Goal: Task Accomplishment & Management: Complete application form

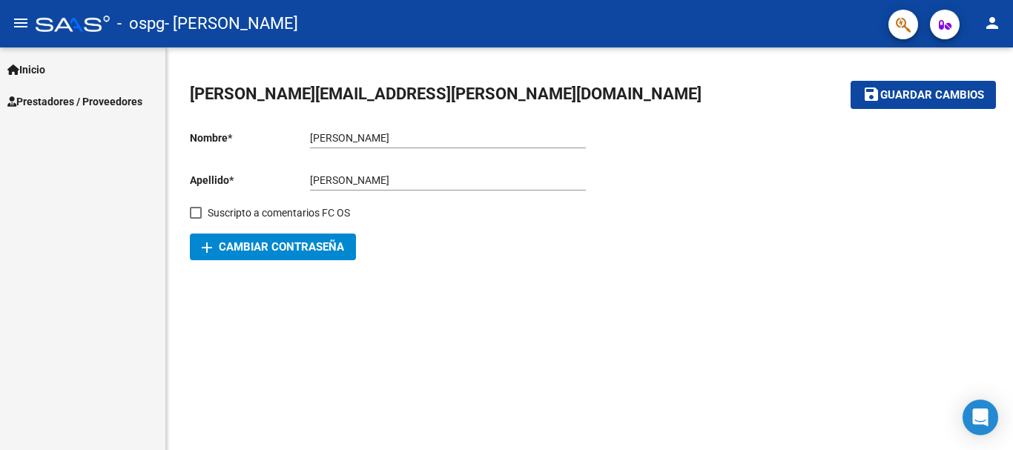
click at [84, 107] on span "Prestadores / Proveedores" at bounding box center [74, 101] width 135 height 16
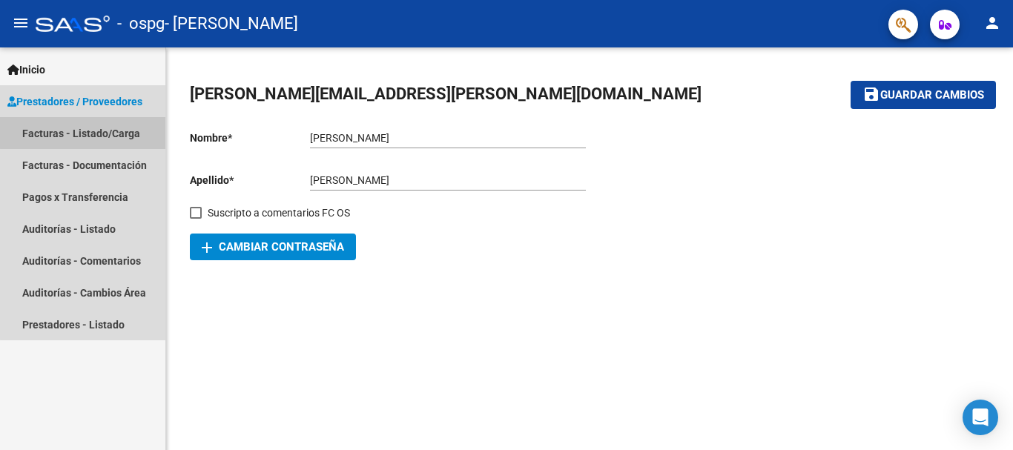
click at [92, 135] on link "Facturas - Listado/Carga" at bounding box center [82, 133] width 165 height 32
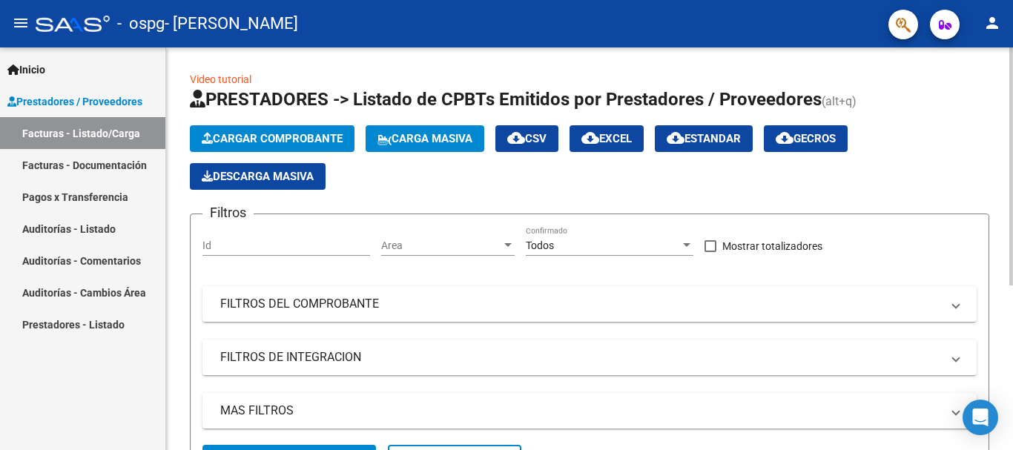
click at [307, 130] on button "Cargar Comprobante" at bounding box center [272, 138] width 165 height 27
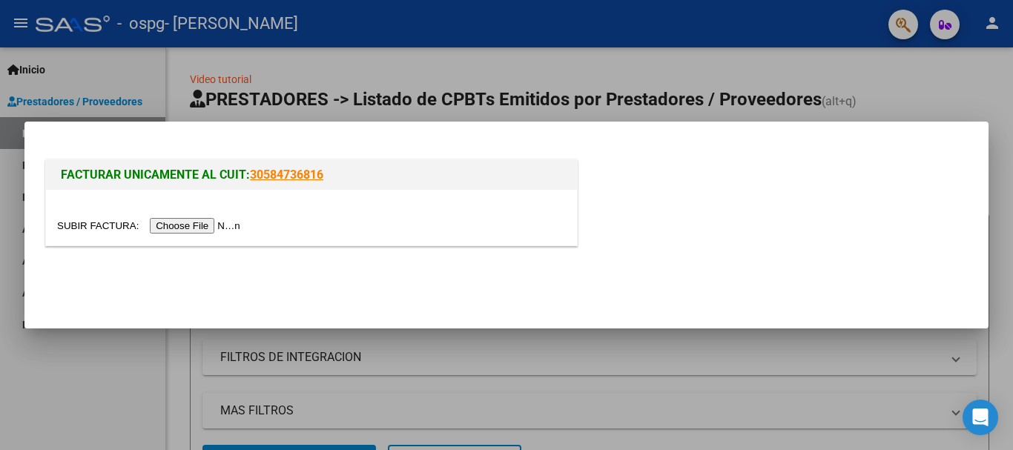
click at [228, 226] on input "file" at bounding box center [151, 226] width 188 height 16
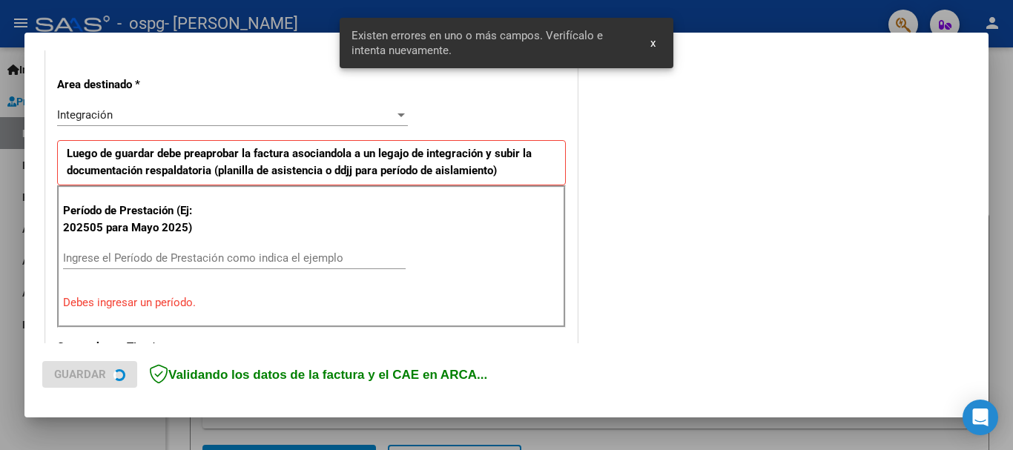
scroll to position [342, 0]
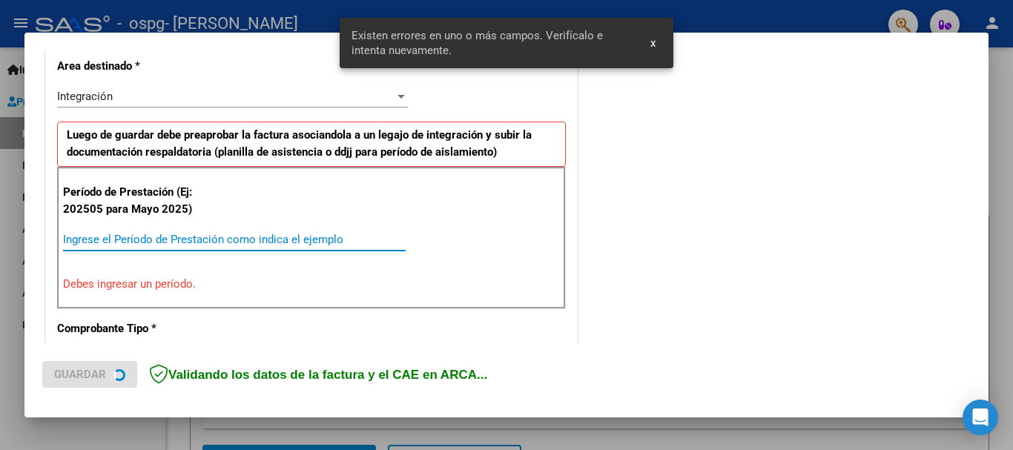
click at [229, 239] on input "Ingrese el Período de Prestación como indica el ejemplo" at bounding box center [234, 239] width 342 height 13
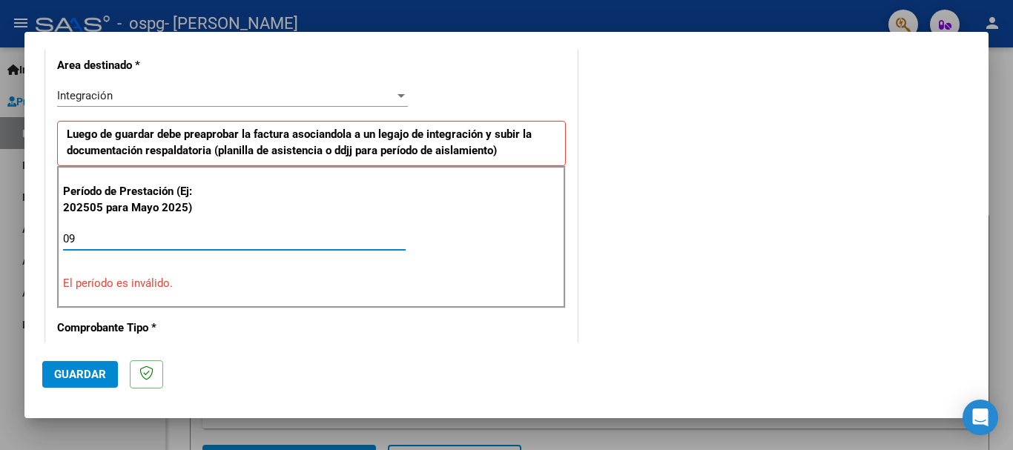
type input "0"
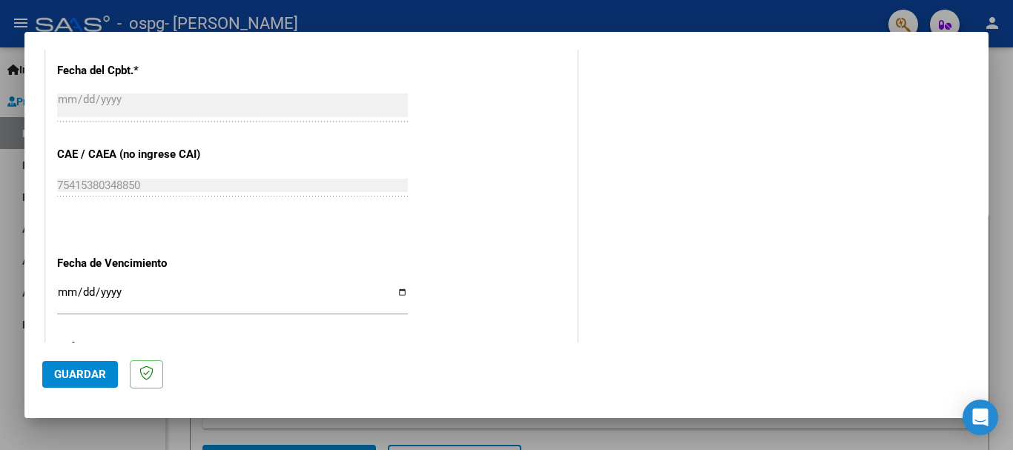
scroll to position [935, 0]
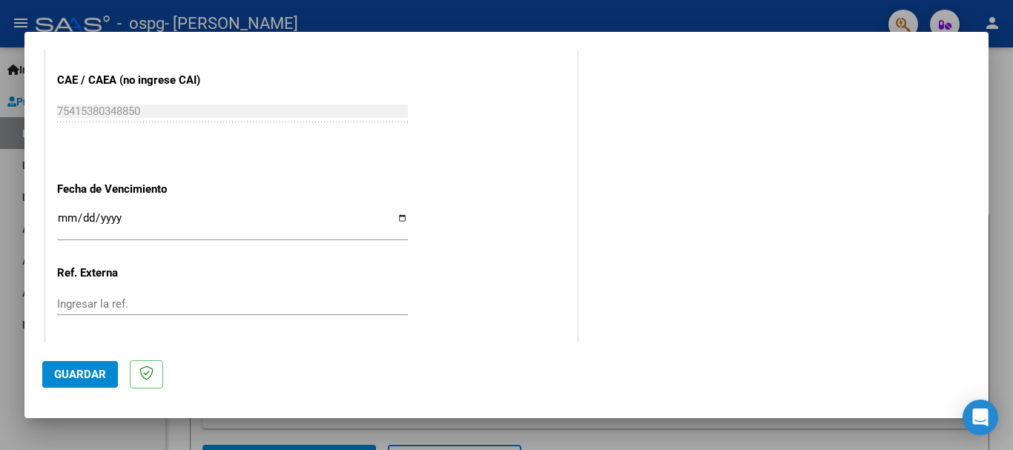
type input "202509"
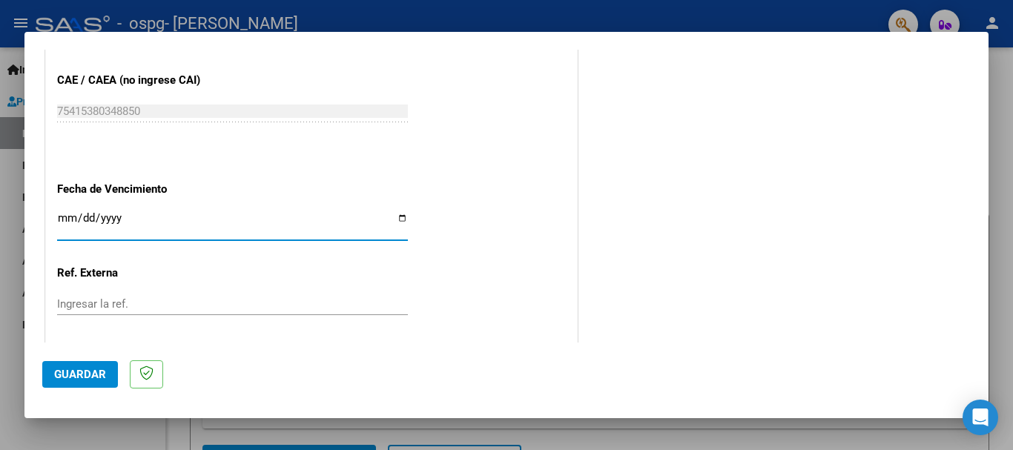
click at [100, 216] on input "Ingresar la fecha" at bounding box center [232, 224] width 351 height 24
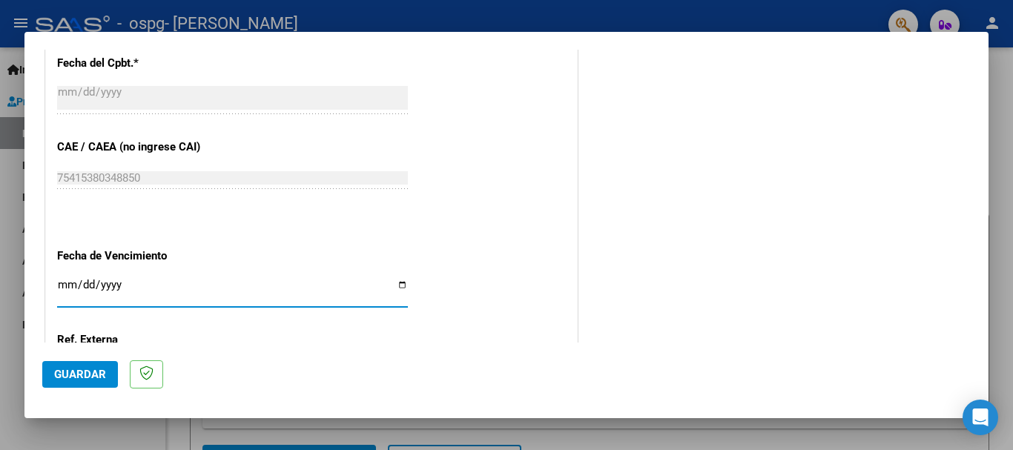
scroll to position [1012, 0]
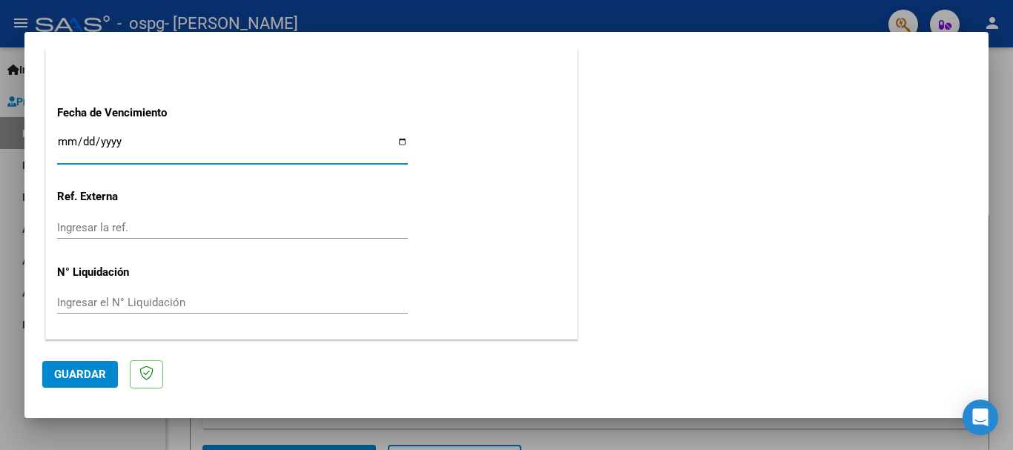
click at [99, 370] on span "Guardar" at bounding box center [80, 374] width 52 height 13
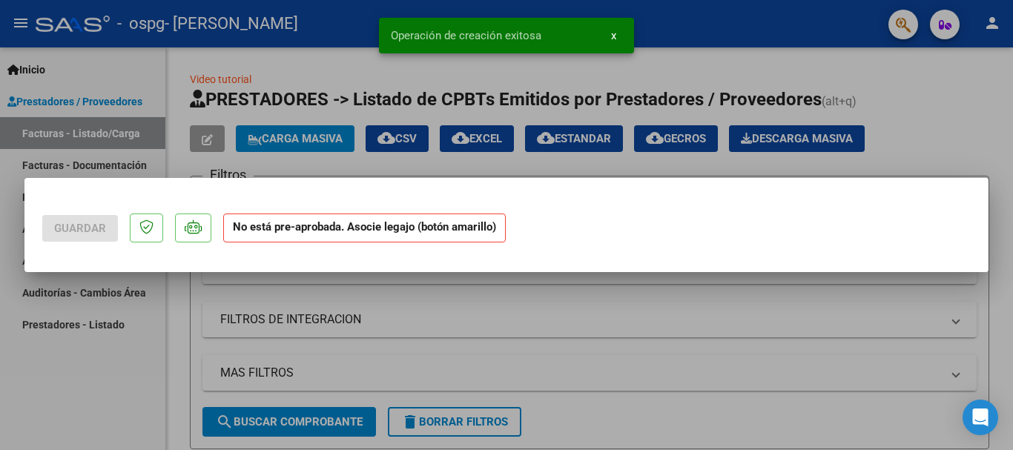
scroll to position [0, 0]
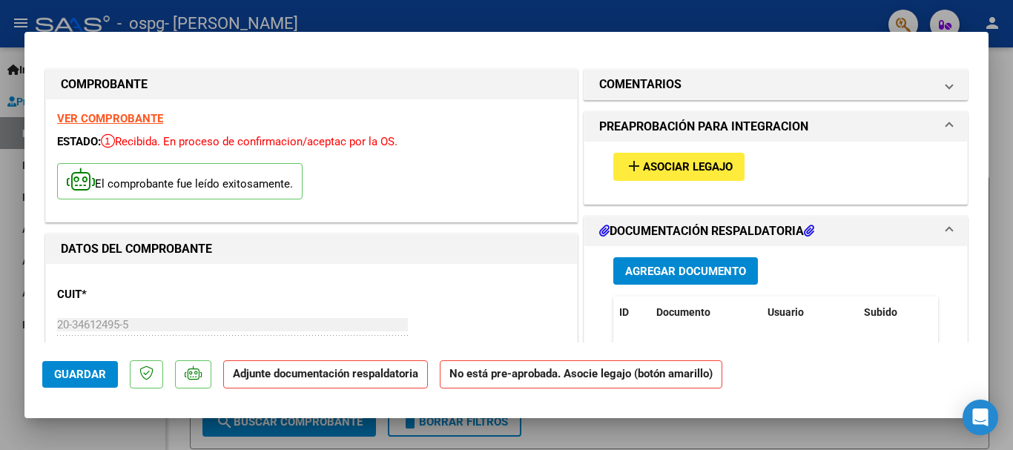
click at [643, 171] on span "Asociar Legajo" at bounding box center [688, 167] width 90 height 13
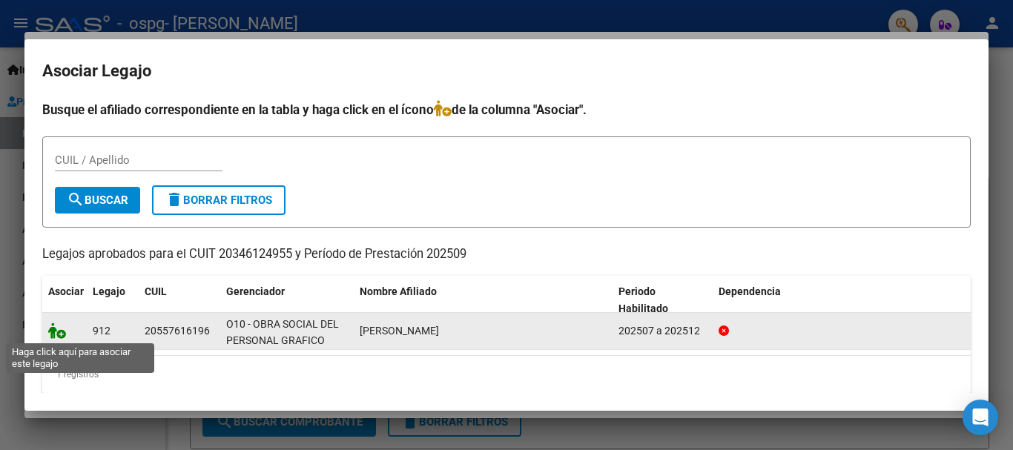
click at [54, 327] on icon at bounding box center [57, 330] width 18 height 16
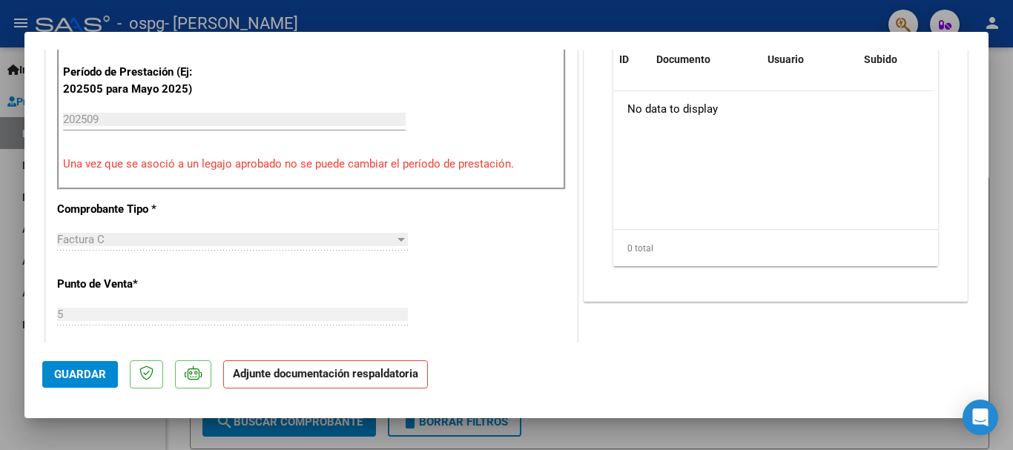
scroll to position [296, 0]
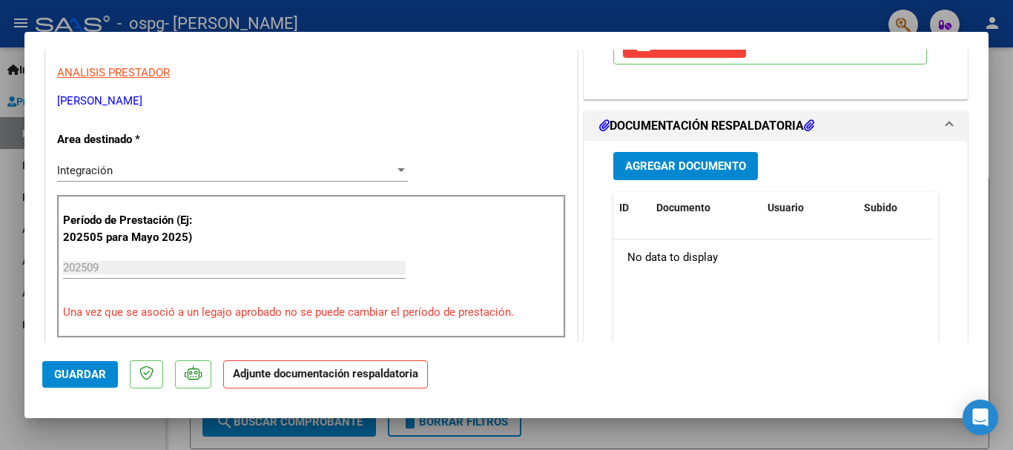
click at [688, 171] on span "Agregar Documento" at bounding box center [685, 166] width 121 height 13
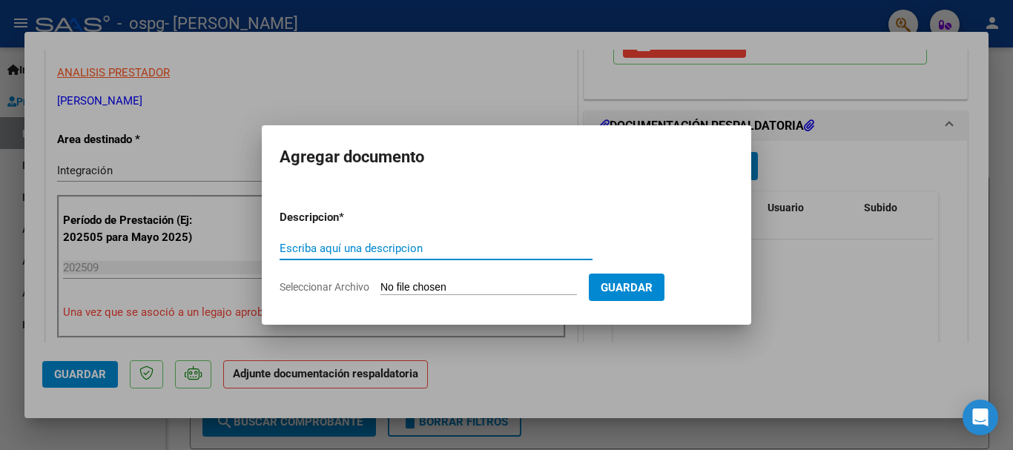
click at [416, 258] on div "Escriba aquí una descripcion" at bounding box center [435, 248] width 313 height 22
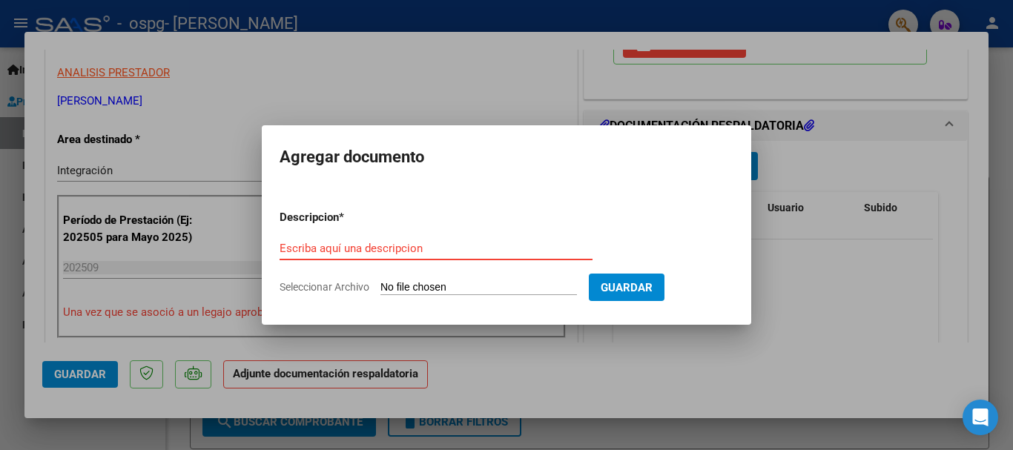
click at [413, 252] on input "Escriba aquí una descripcion" at bounding box center [435, 248] width 313 height 13
click at [424, 288] on input "Seleccionar Archivo" at bounding box center [478, 288] width 196 height 14
type input "C:\fakepath\PA [PERSON_NAME] [DATE].pdf"
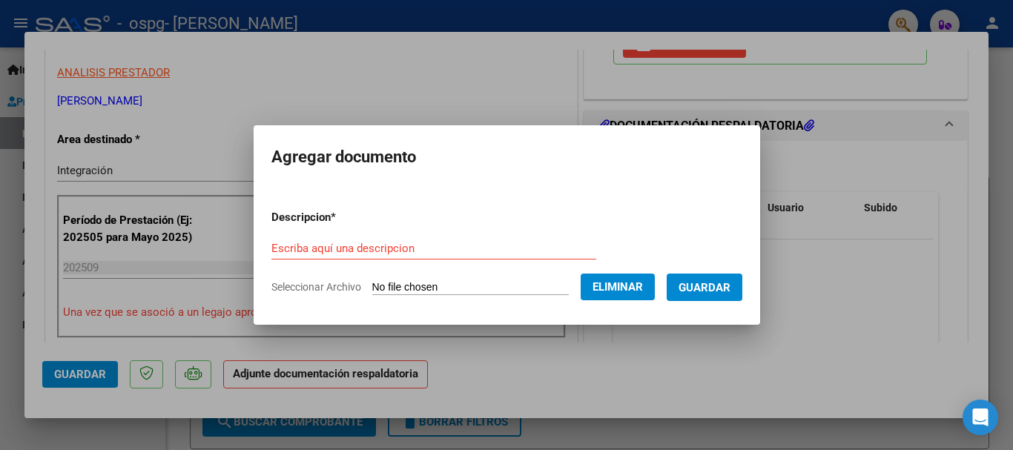
click at [339, 243] on input "Escriba aquí una descripcion" at bounding box center [433, 248] width 325 height 13
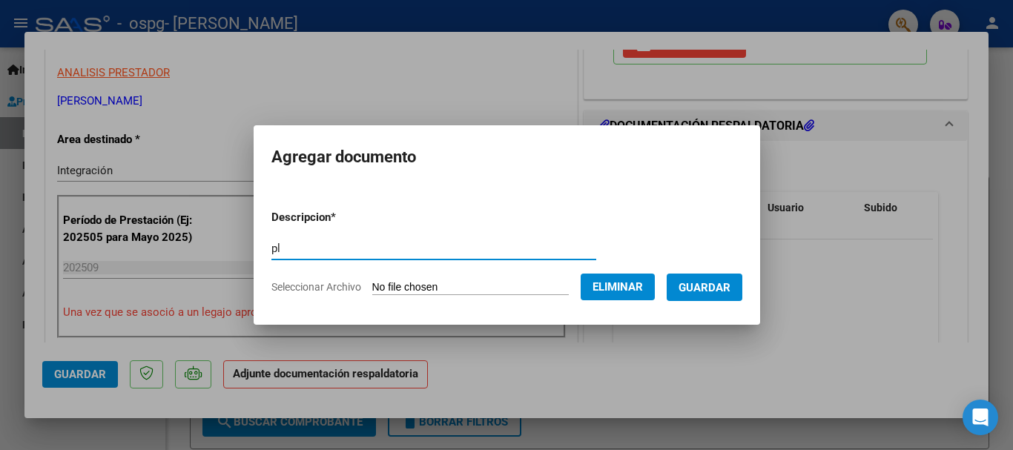
type input "p"
type input "PLANILLA DE ASISTENCIA SEPTIEMBRE 2025"
click at [709, 288] on span "Guardar" at bounding box center [704, 287] width 52 height 13
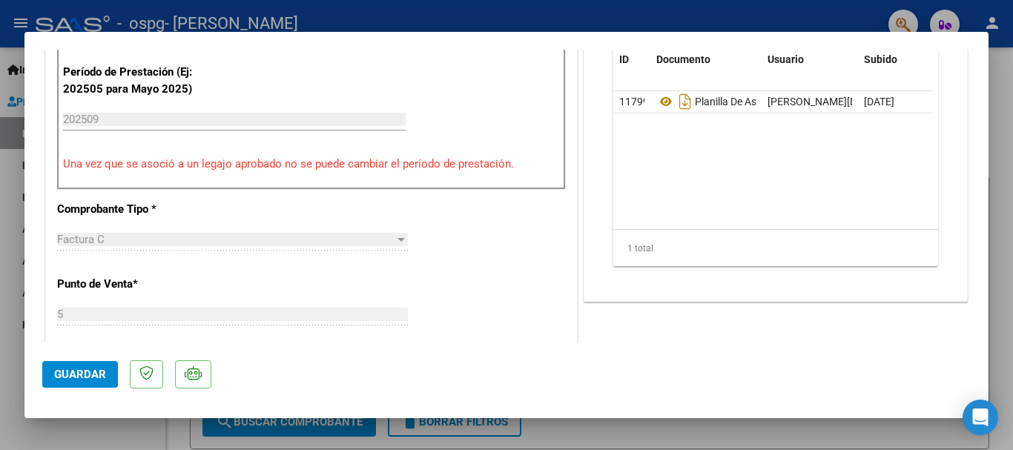
scroll to position [519, 0]
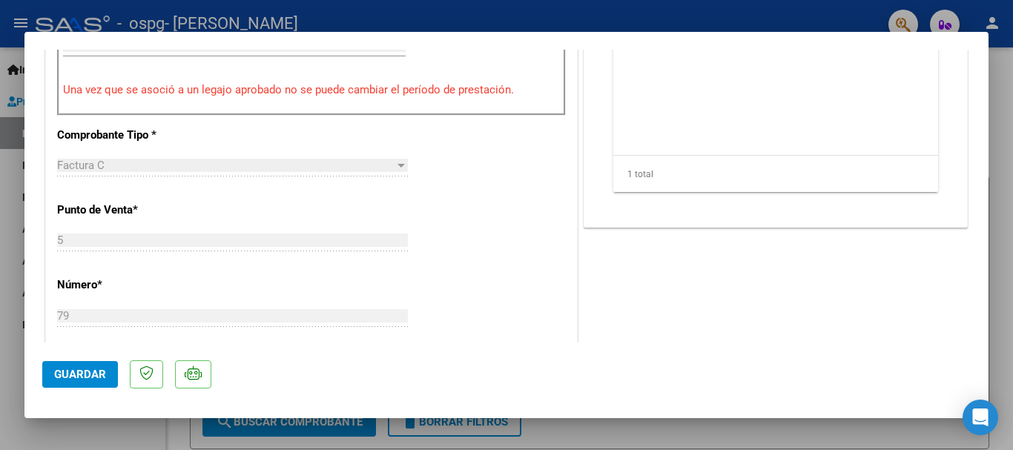
click at [96, 383] on button "Guardar" at bounding box center [80, 374] width 76 height 27
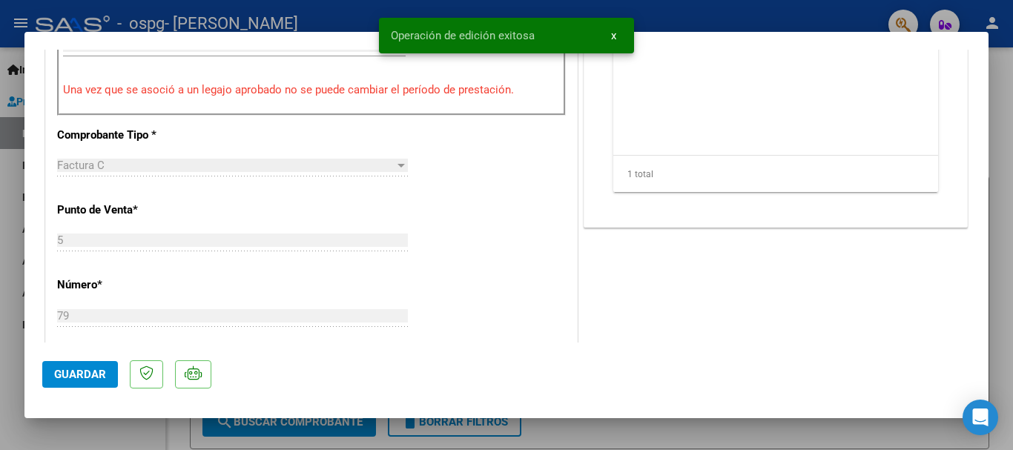
click at [110, 380] on button "Guardar" at bounding box center [80, 374] width 76 height 27
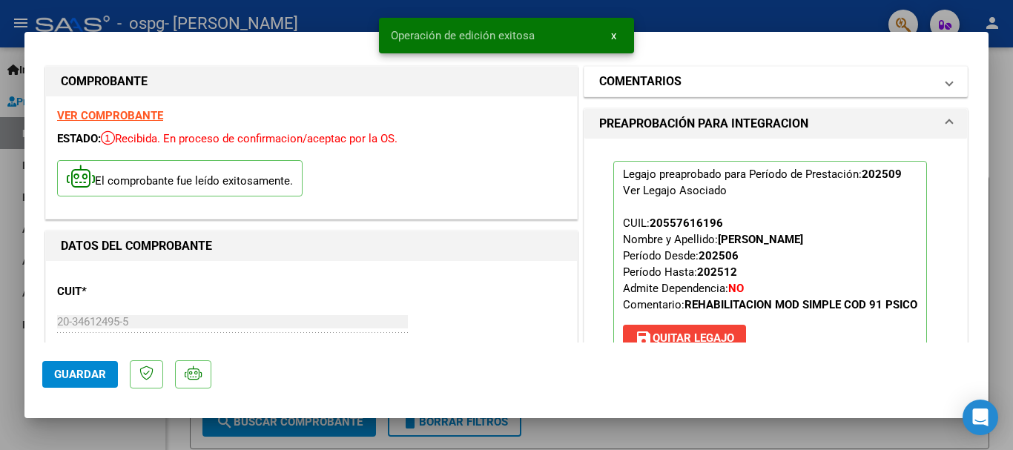
scroll to position [0, 0]
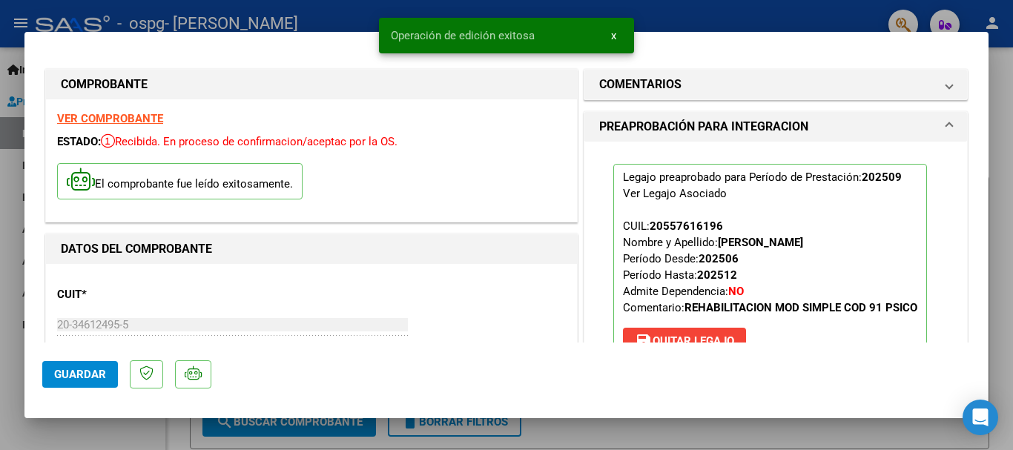
click at [1012, 115] on div at bounding box center [506, 225] width 1013 height 450
type input "$ 0,00"
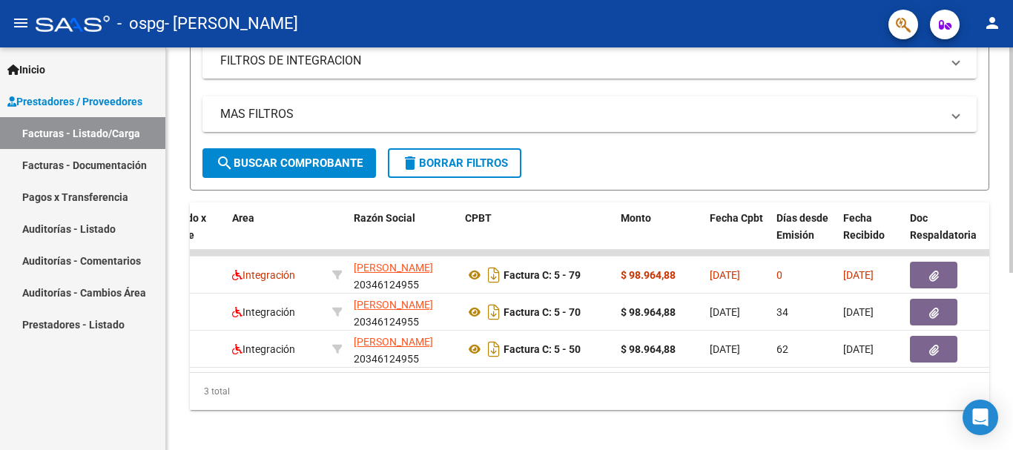
scroll to position [0, 255]
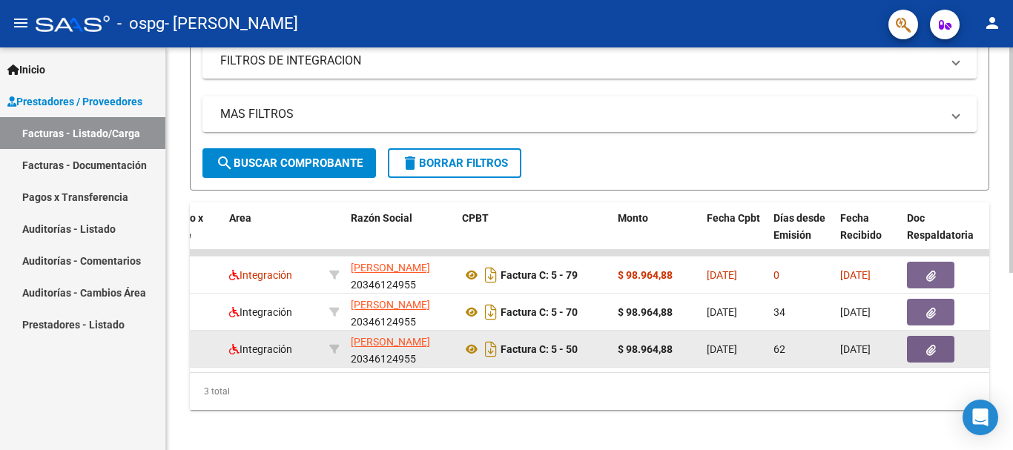
click at [435, 372] on datatable-body "62188 Integración [PERSON_NAME] 20346124955 Factura C: 5 - 79 $ 98.964,88 [DATE…" at bounding box center [589, 311] width 799 height 122
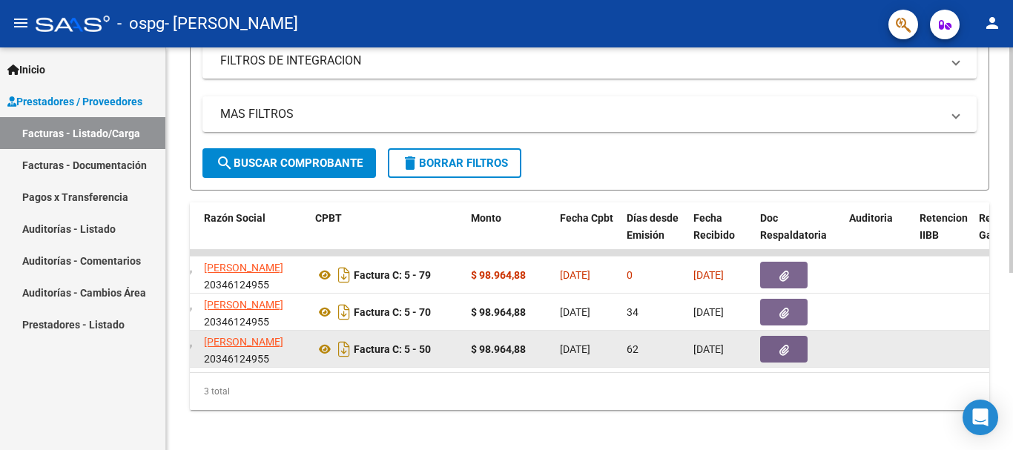
scroll to position [0, 0]
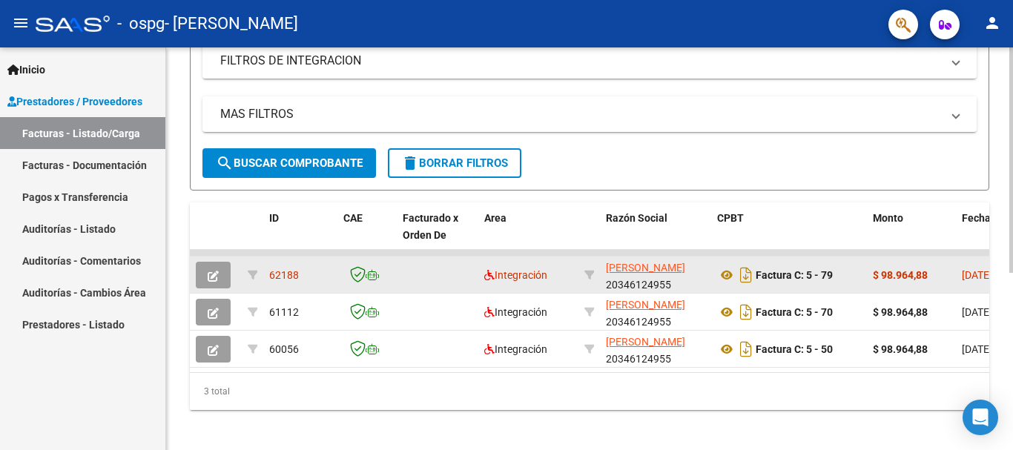
click at [216, 277] on icon "button" at bounding box center [213, 276] width 11 height 11
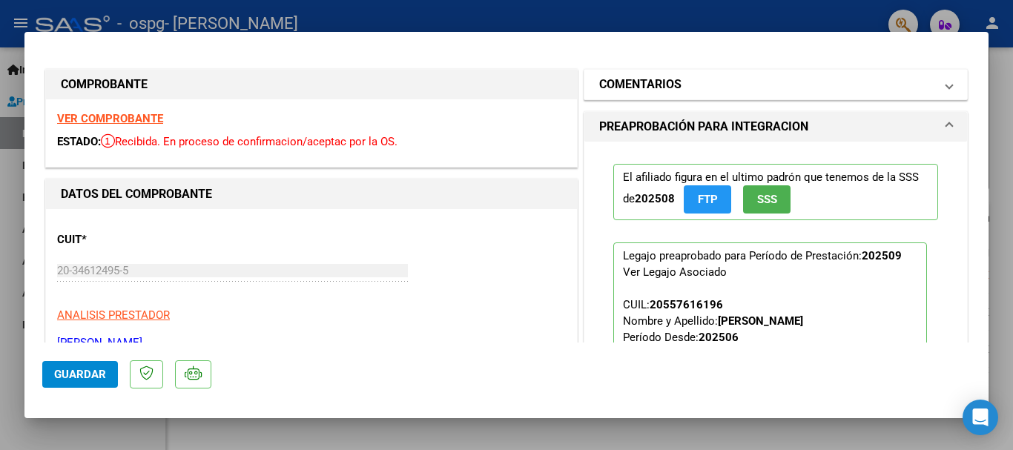
click at [685, 90] on mat-panel-title "COMENTARIOS" at bounding box center [766, 85] width 335 height 18
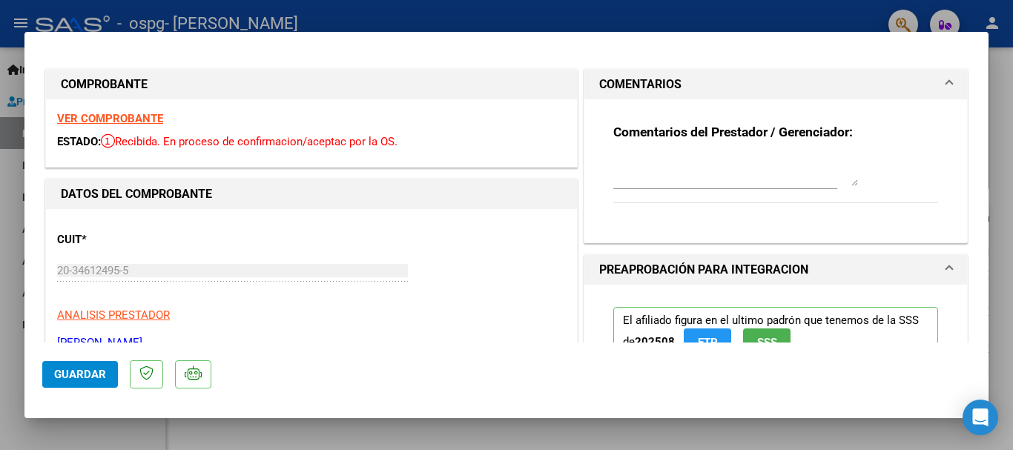
click at [685, 90] on mat-panel-title "COMENTARIOS" at bounding box center [766, 85] width 335 height 18
